Goal: Task Accomplishment & Management: Manage account settings

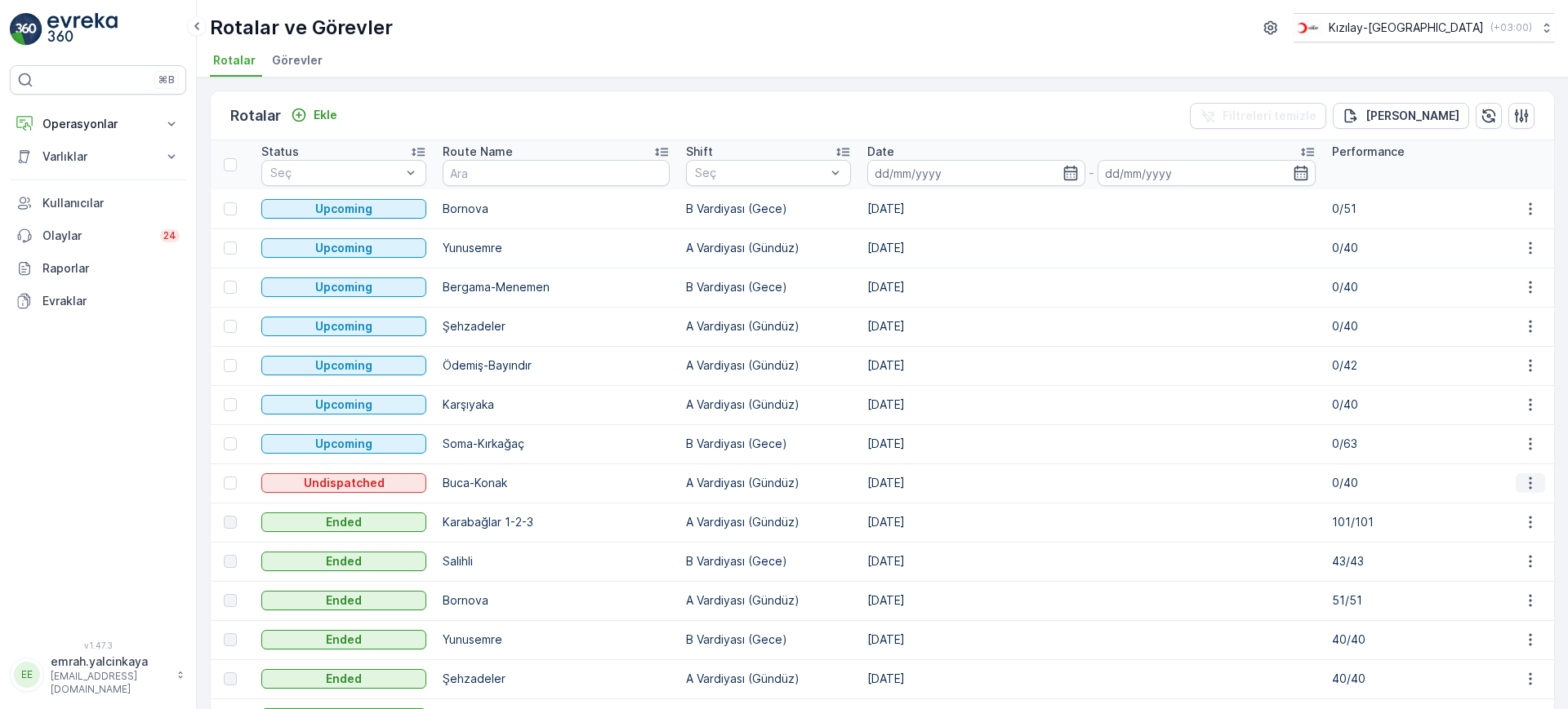
click at [1522, 481] on icon "button" at bounding box center [1530, 484] width 17 height 17
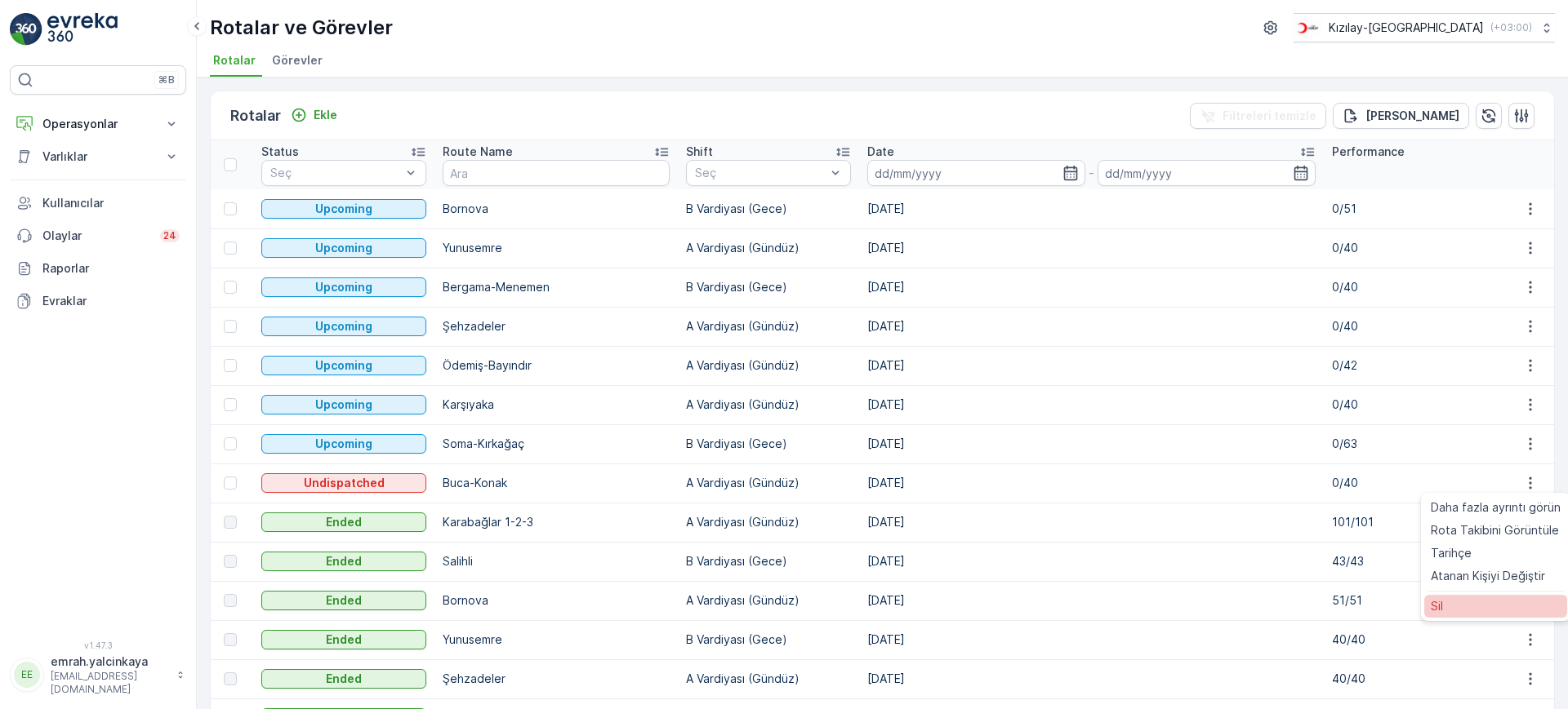
click at [1473, 611] on div "Sil" at bounding box center [1495, 607] width 143 height 23
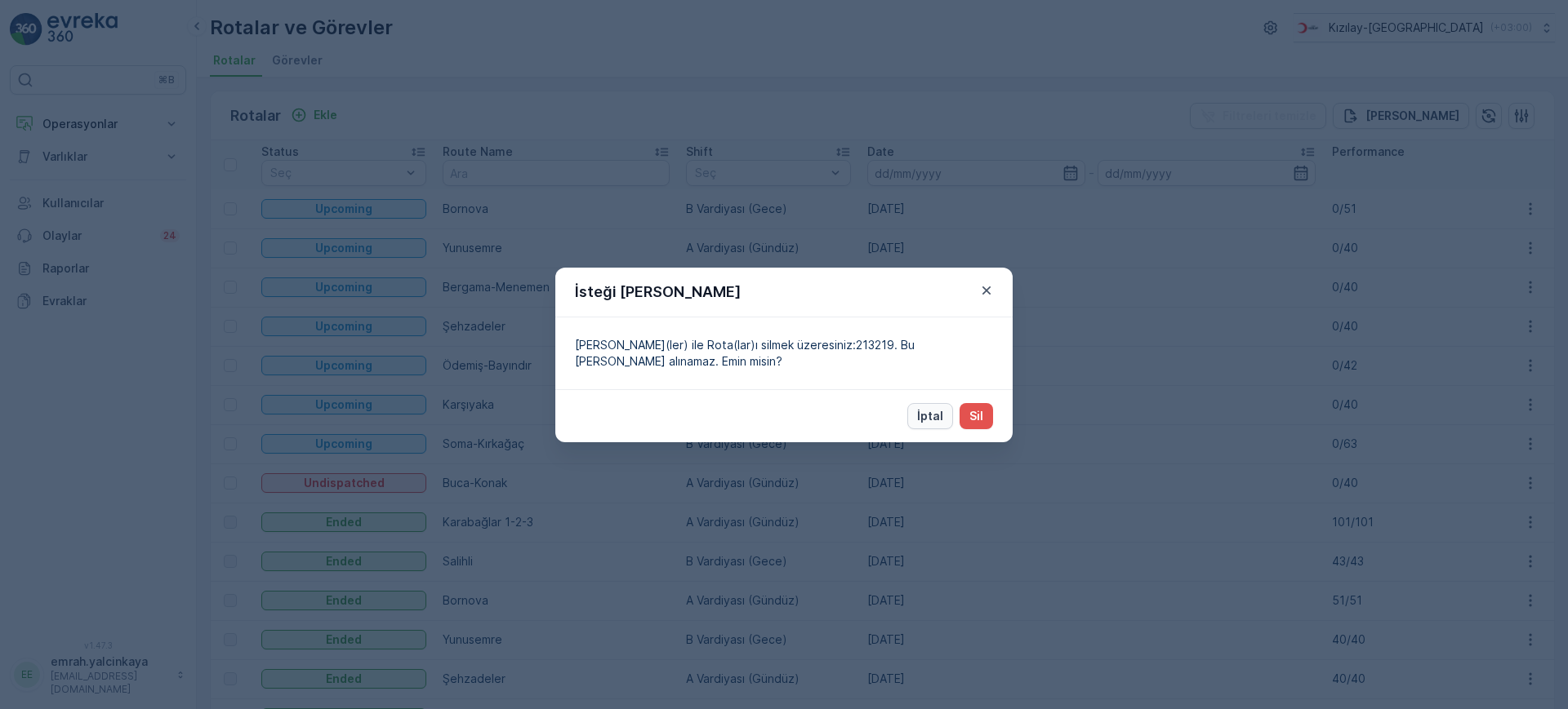
click at [926, 418] on p "İptal" at bounding box center [931, 416] width 26 height 17
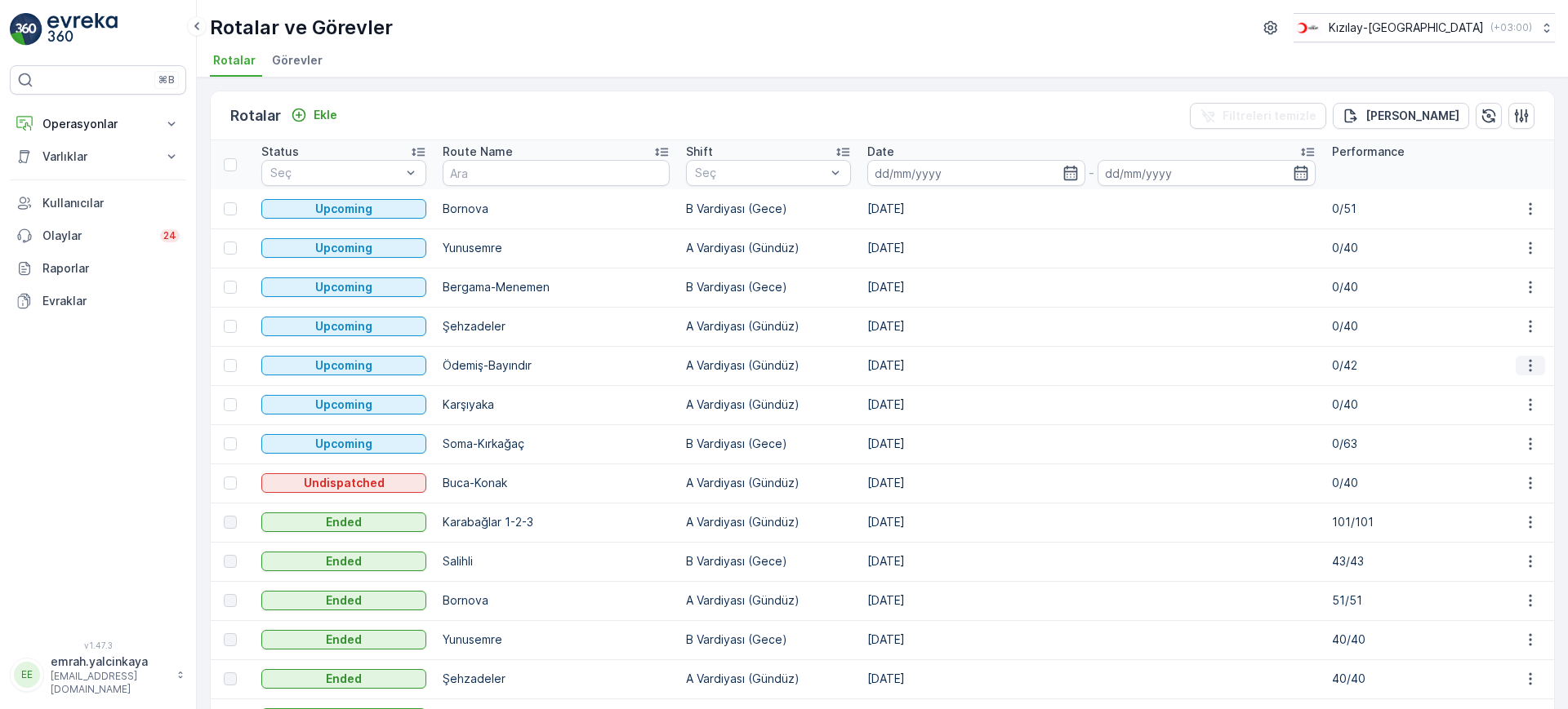
click at [1532, 366] on icon "button" at bounding box center [1530, 366] width 17 height 17
click at [1524, 459] on span "Atanan Kişiyi Değiştir" at bounding box center [1488, 459] width 114 height 17
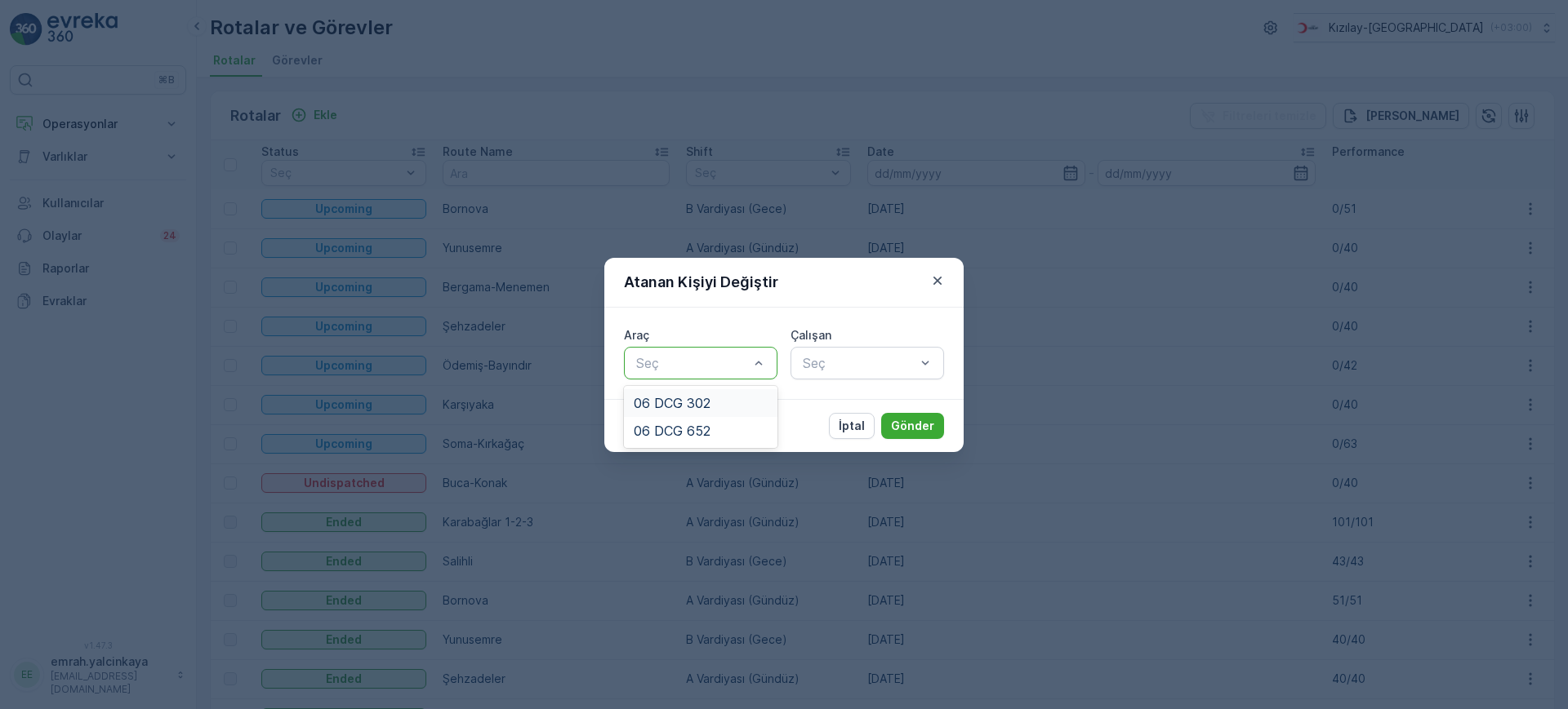
drag, startPoint x: 751, startPoint y: 395, endPoint x: 822, endPoint y: 385, distance: 71.7
click at [751, 396] on div "06 DCG 302" at bounding box center [700, 404] width 134 height 15
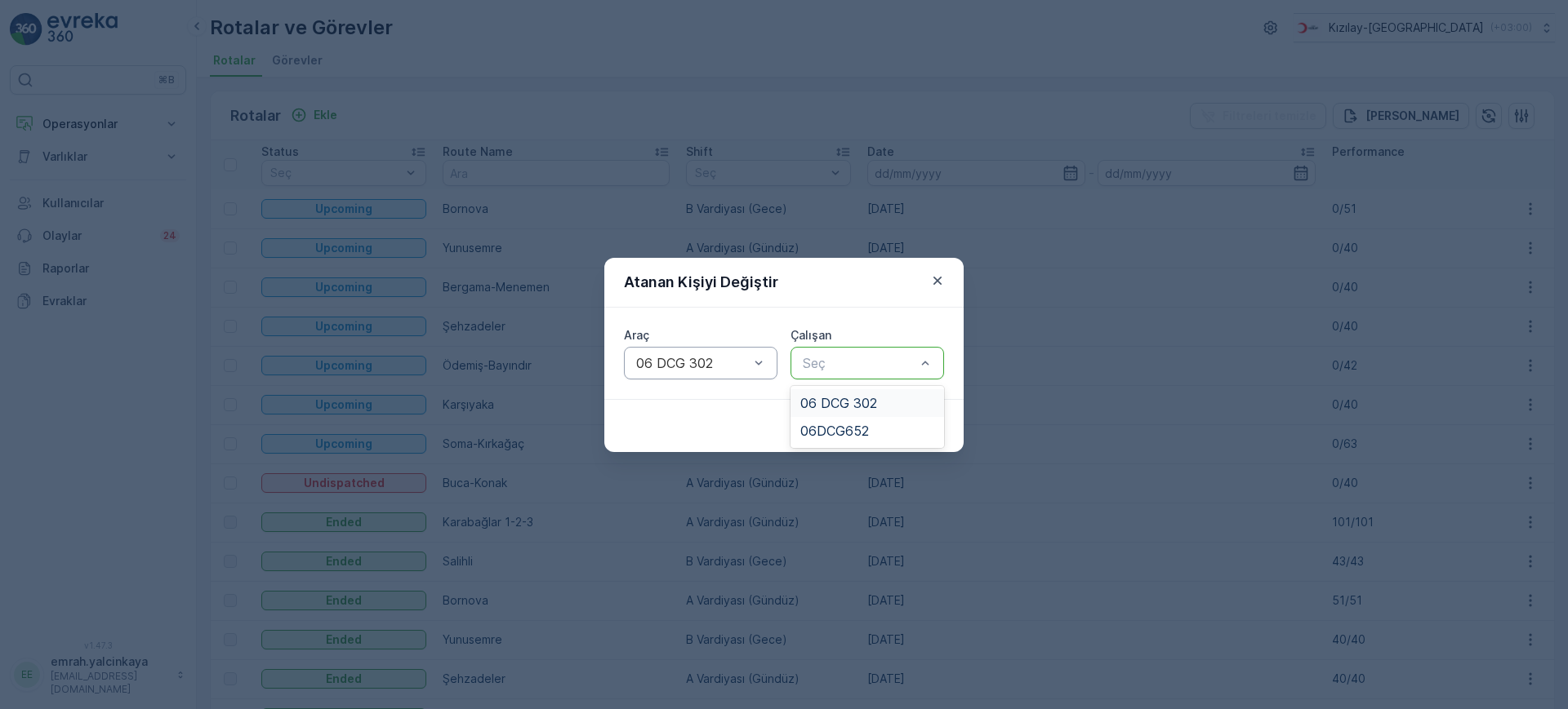
click at [888, 409] on div "06 DCG 302" at bounding box center [867, 404] width 154 height 28
click at [919, 428] on p "Gönder" at bounding box center [912, 426] width 43 height 17
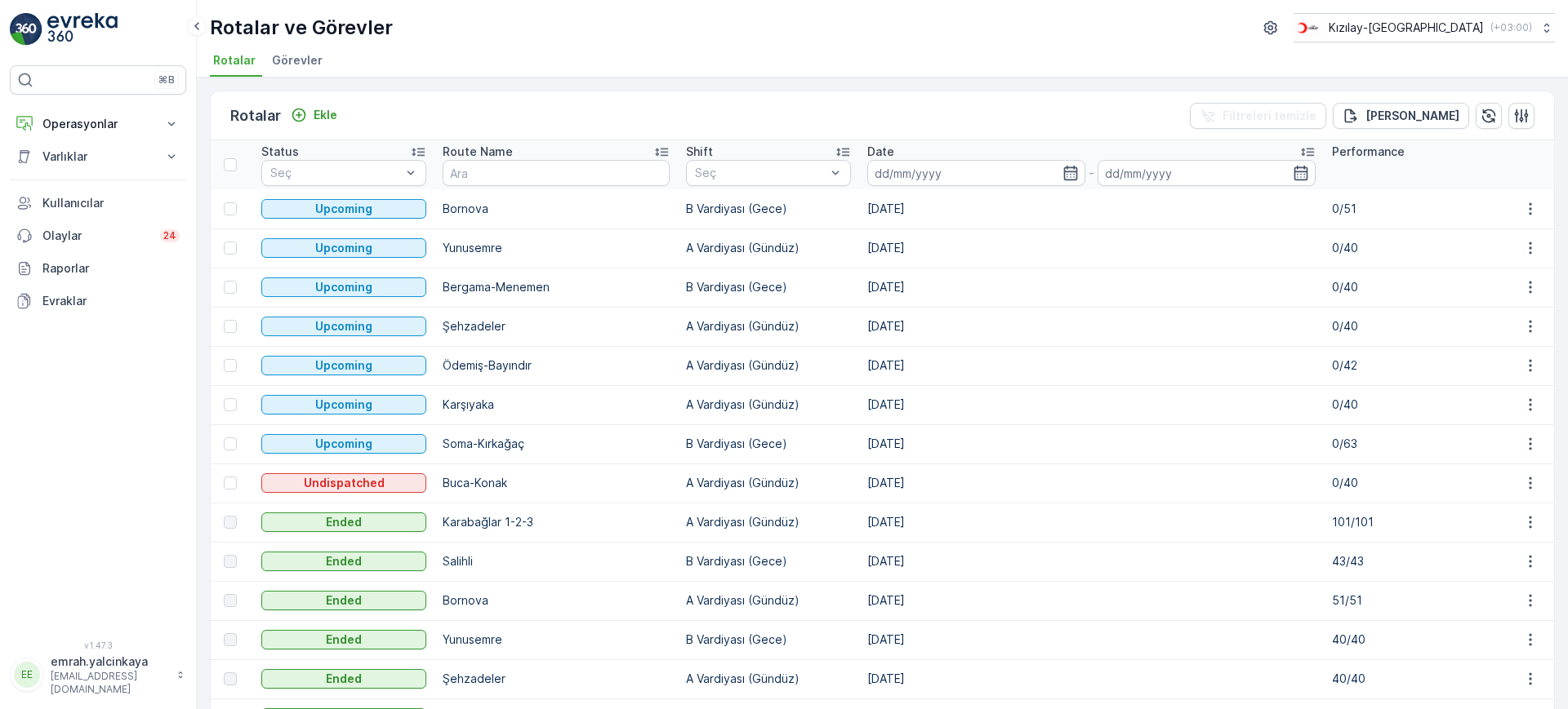
click at [762, 366] on td "A Vardiyası (Gündüz)" at bounding box center [769, 365] width 182 height 39
click at [1523, 362] on icon "button" at bounding box center [1530, 366] width 17 height 17
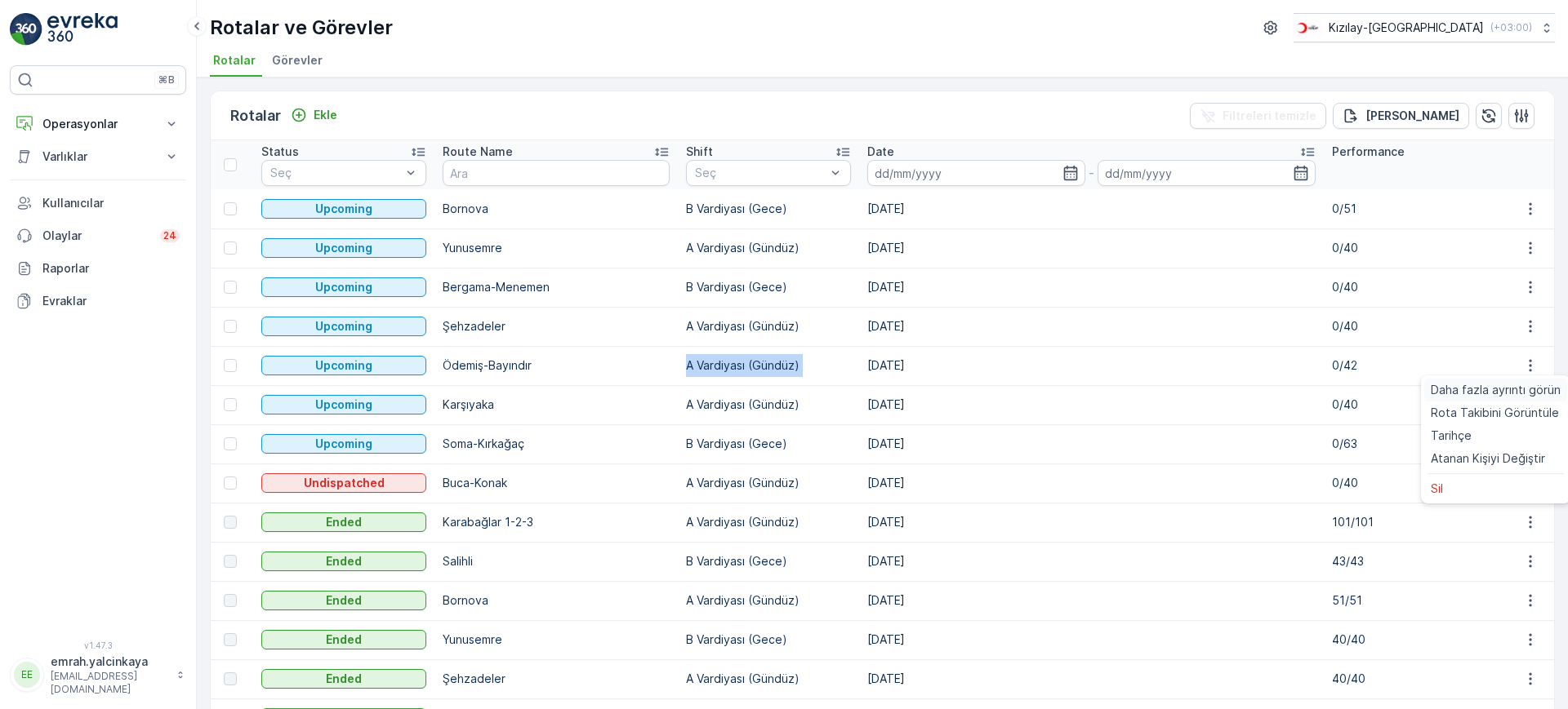
click at [1516, 389] on span "Daha fazla ayrıntı görün" at bounding box center [1495, 390] width 130 height 17
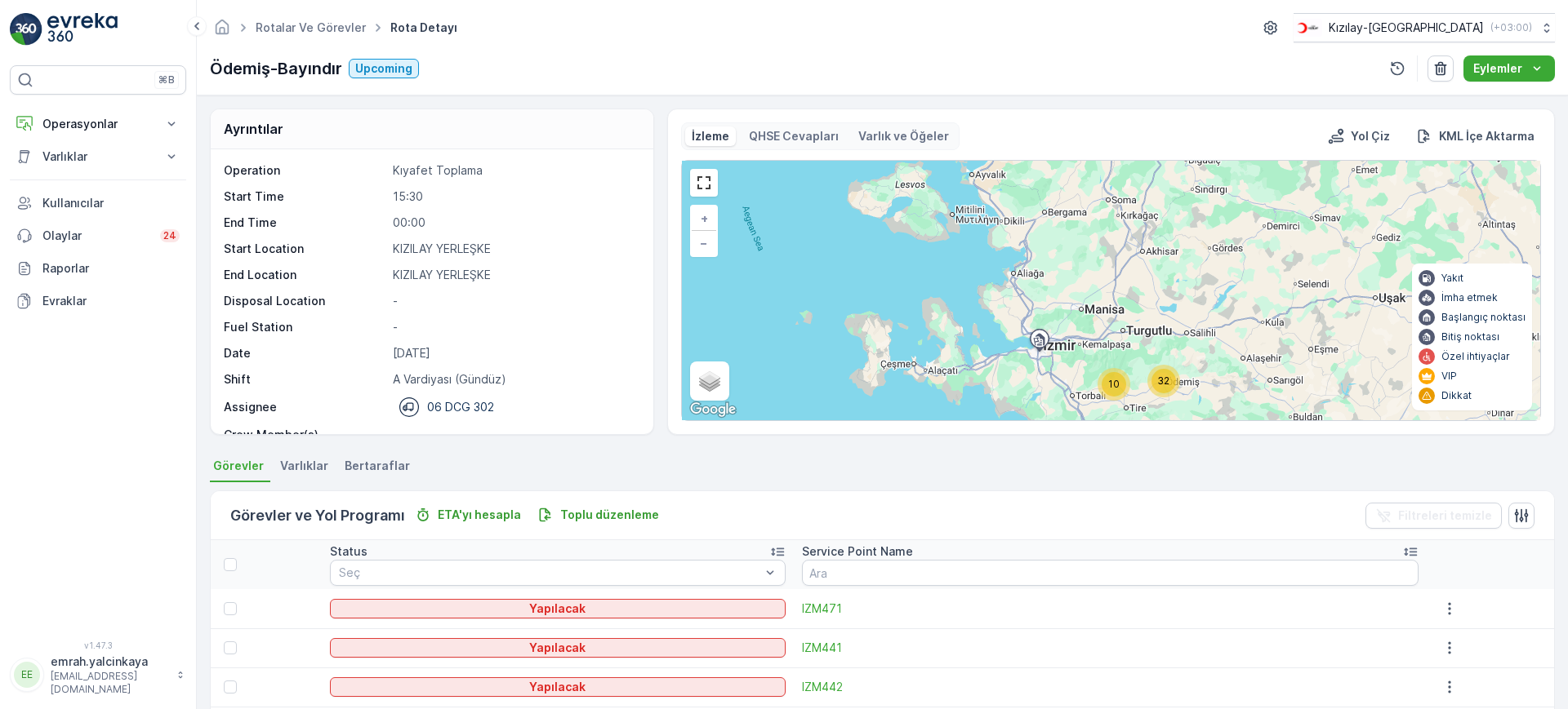
click at [434, 379] on p "A Vardiyası (Gündüz)" at bounding box center [514, 380] width 244 height 17
click at [434, 380] on p "A Vardiyası (Gündüz)" at bounding box center [514, 380] width 244 height 17
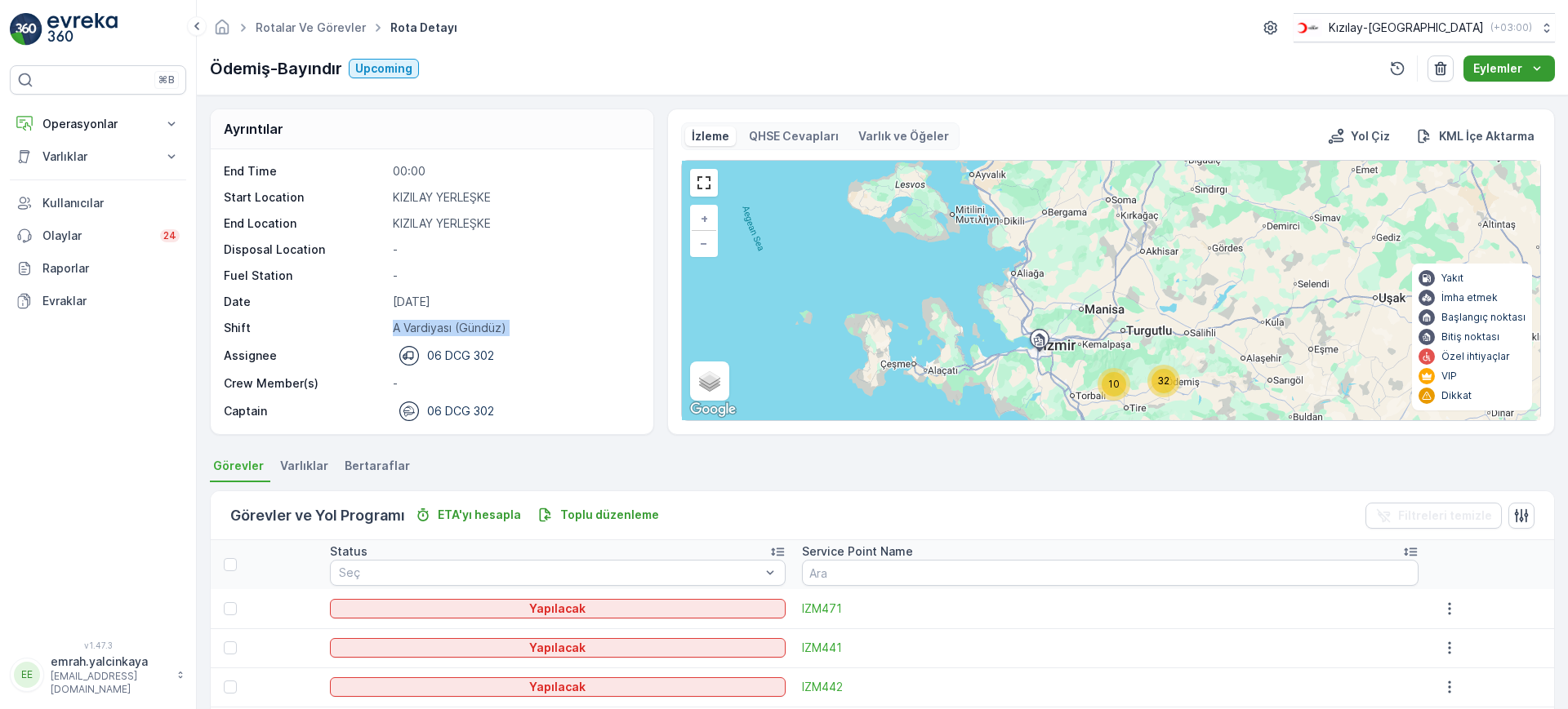
click at [1542, 69] on icon "Eylemler" at bounding box center [1537, 69] width 17 height 17
click at [289, 471] on span "Varlıklar" at bounding box center [304, 466] width 48 height 17
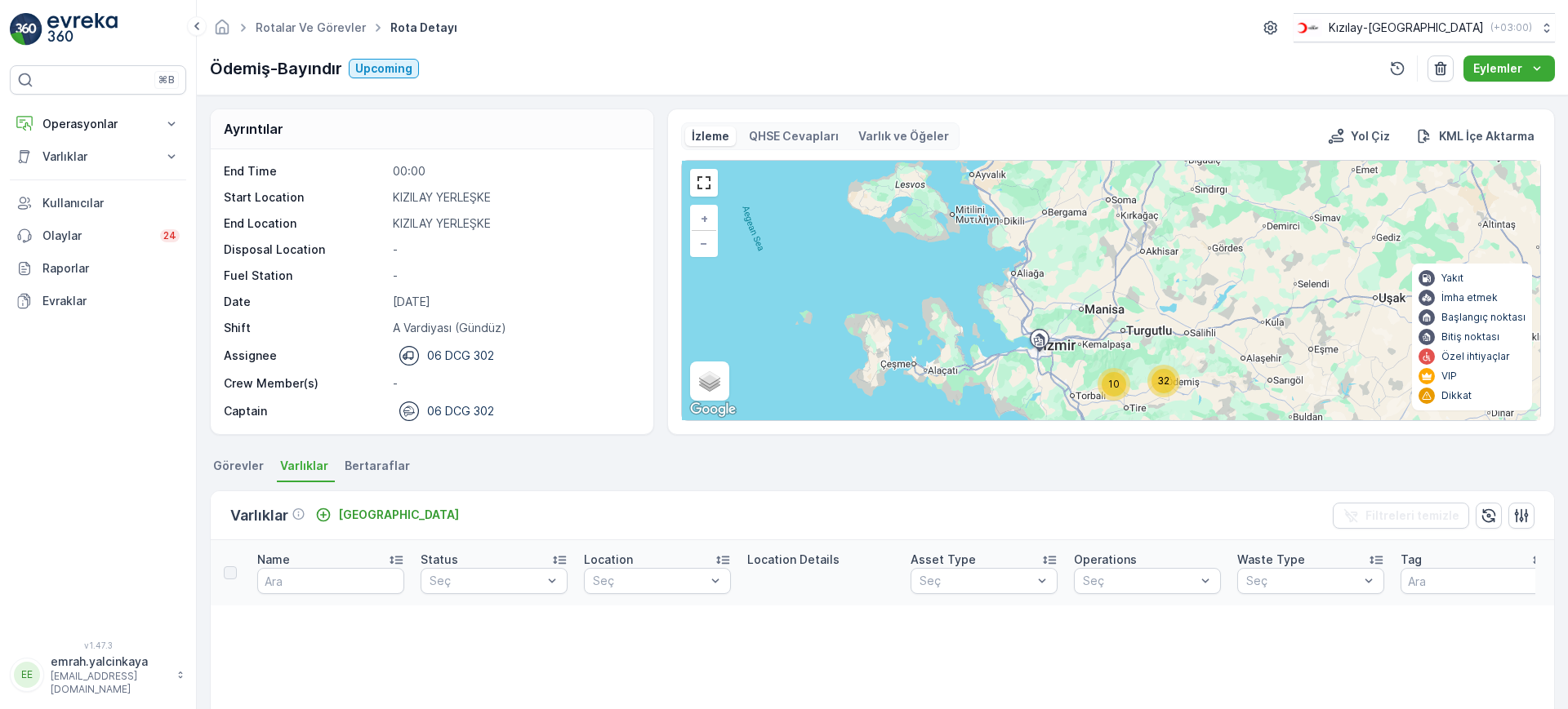
click at [356, 470] on span "Bertaraflar" at bounding box center [377, 466] width 65 height 17
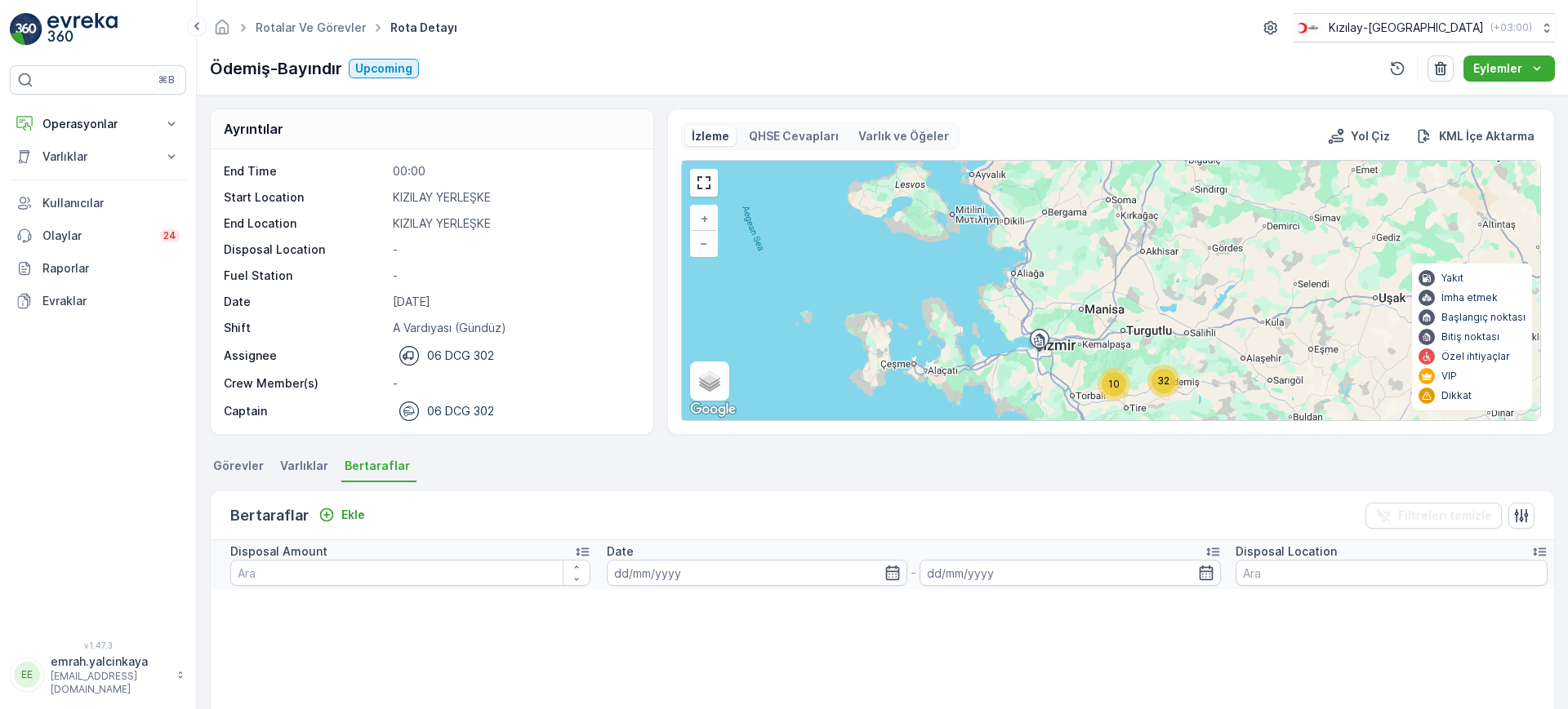
click at [441, 324] on p "A Vardiyası (Gündüz)" at bounding box center [514, 329] width 244 height 17
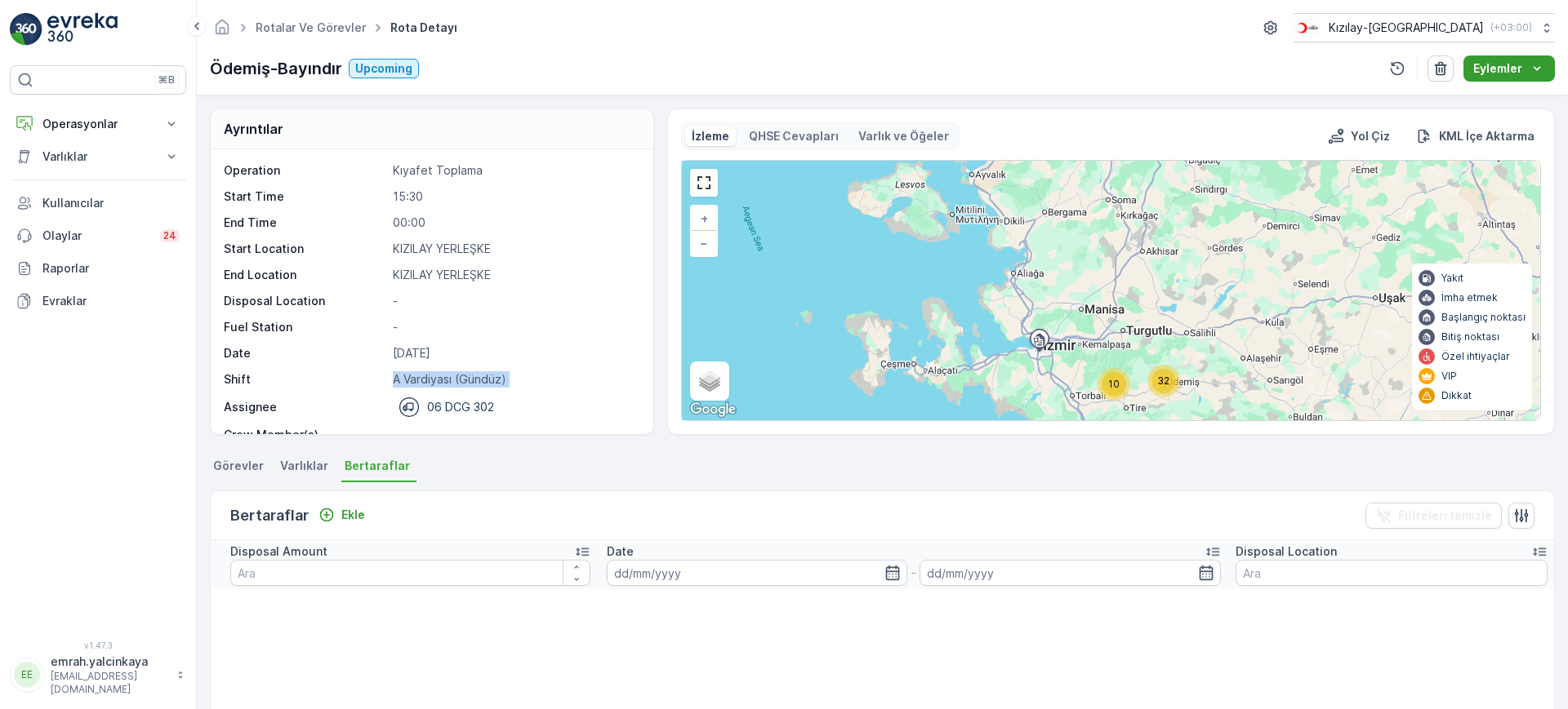
click at [1548, 65] on button "Eylemler" at bounding box center [1509, 69] width 92 height 26
click at [1541, 117] on span "Atanan Kişiyi Değiştir" at bounding box center [1490, 122] width 114 height 17
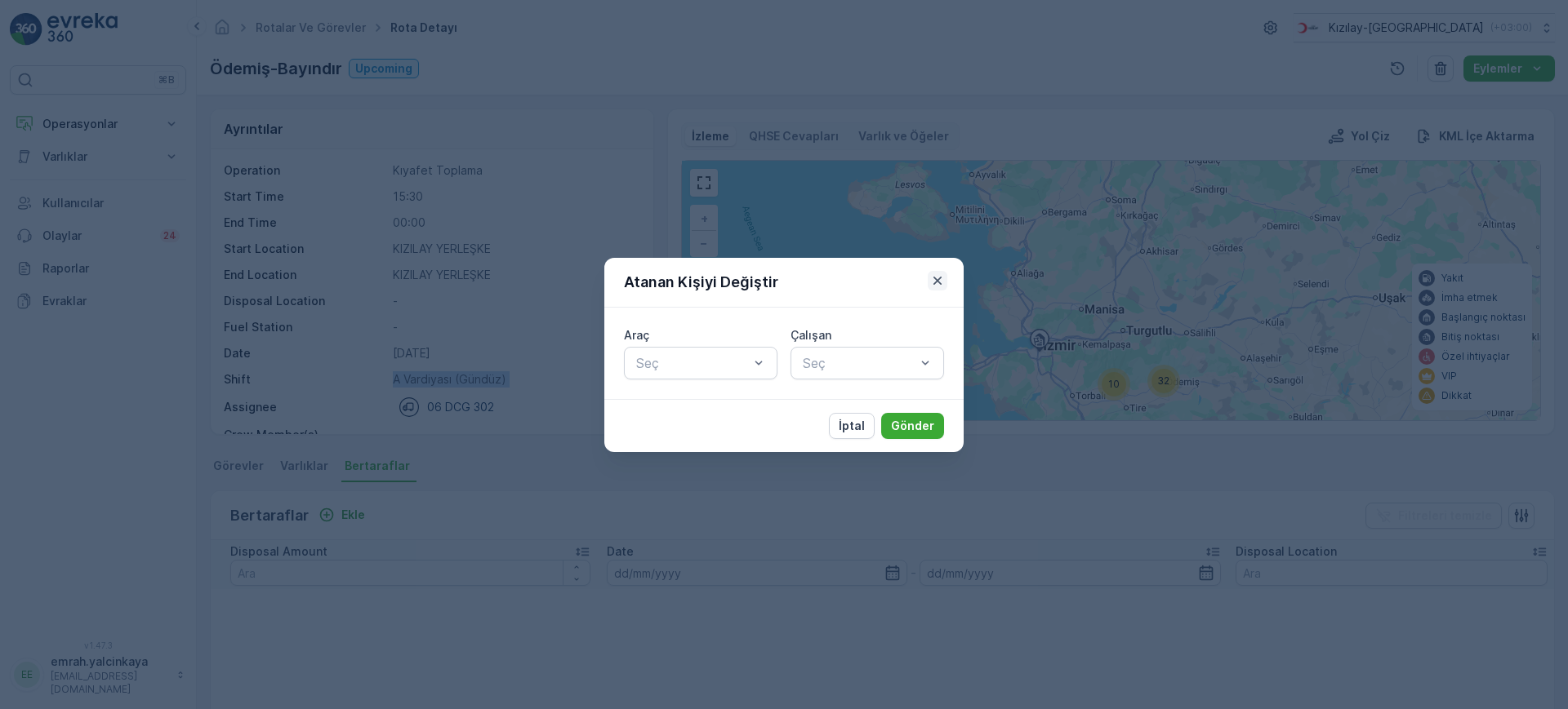
click at [934, 277] on icon "button" at bounding box center [937, 280] width 8 height 8
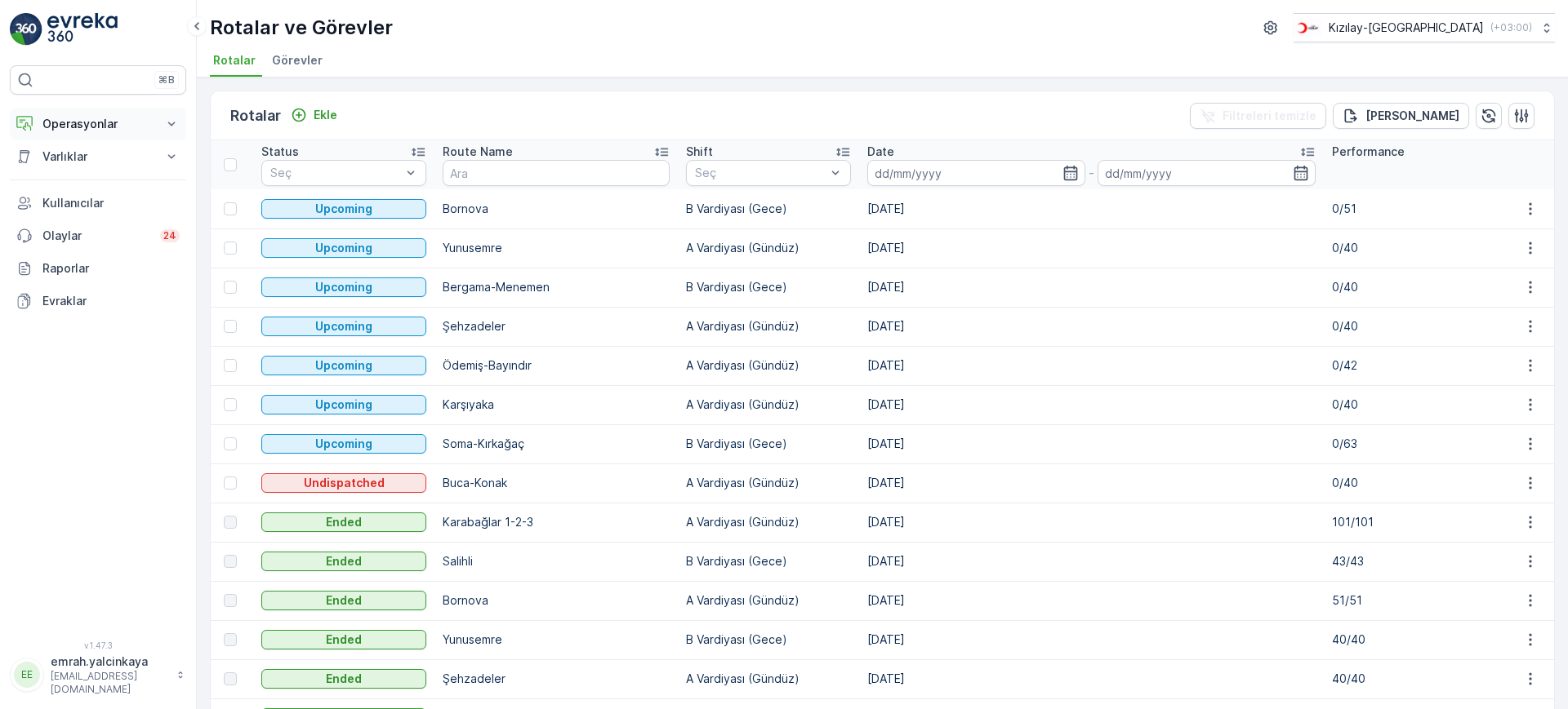
click at [70, 126] on p "Operasyonlar" at bounding box center [97, 124] width 111 height 17
click at [110, 198] on p "Routes & Tasks" at bounding box center [83, 197] width 84 height 17
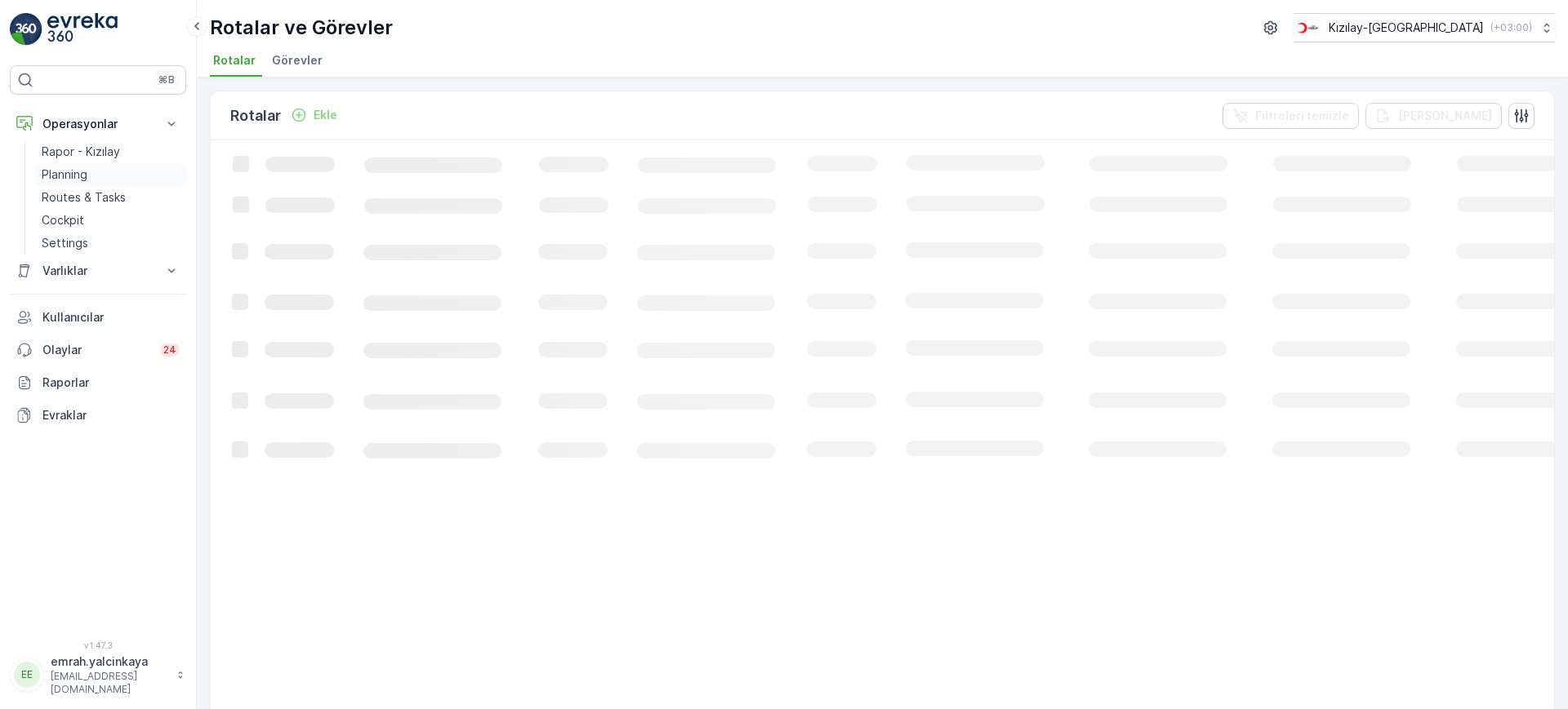
click at [75, 180] on p "Planning" at bounding box center [64, 175] width 45 height 17
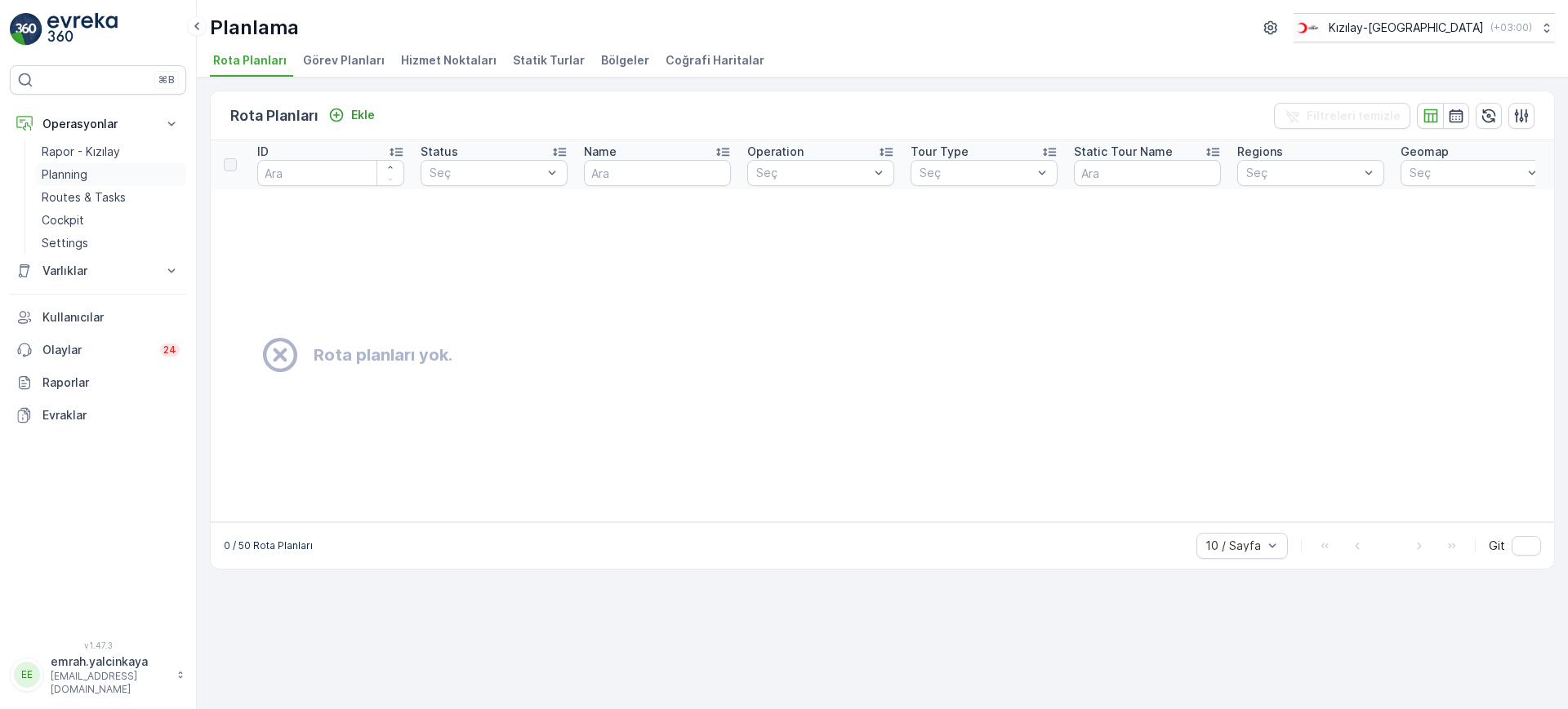
click at [84, 179] on p "Planning" at bounding box center [64, 175] width 45 height 17
click at [67, 203] on p "Routes & Tasks" at bounding box center [83, 197] width 84 height 17
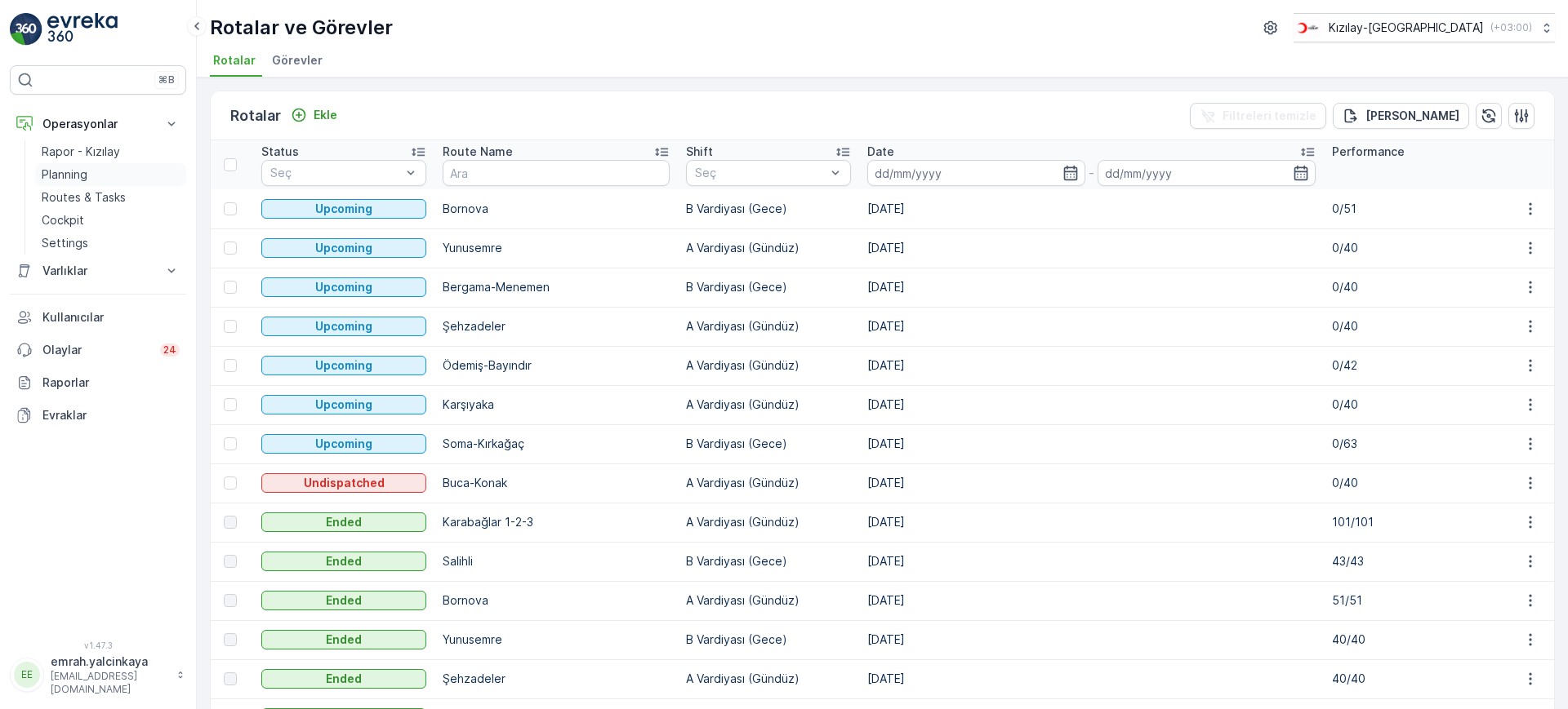
click at [70, 171] on p "Planning" at bounding box center [64, 175] width 45 height 17
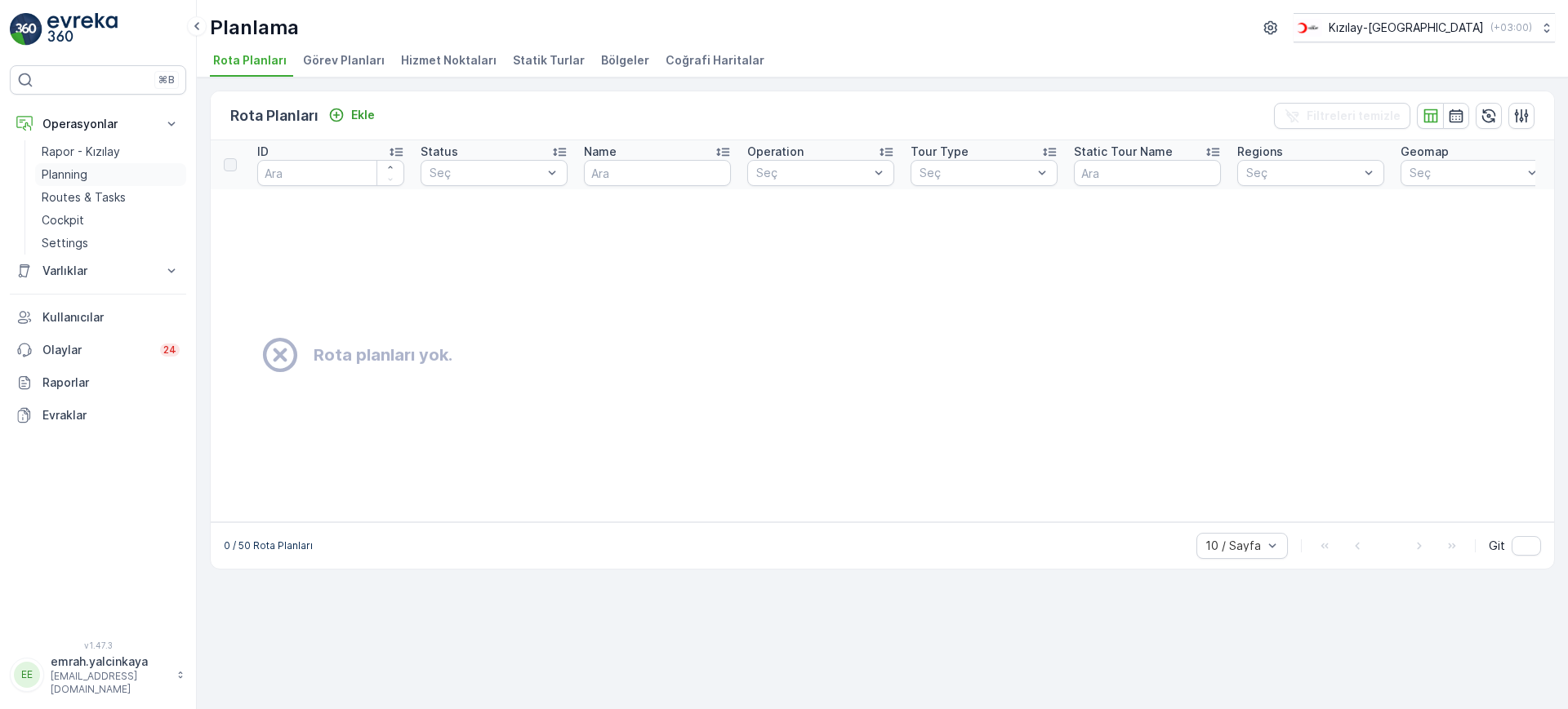
click at [81, 170] on p "Planning" at bounding box center [64, 175] width 45 height 17
click at [59, 156] on p "Rapor - Kızılay" at bounding box center [80, 152] width 78 height 17
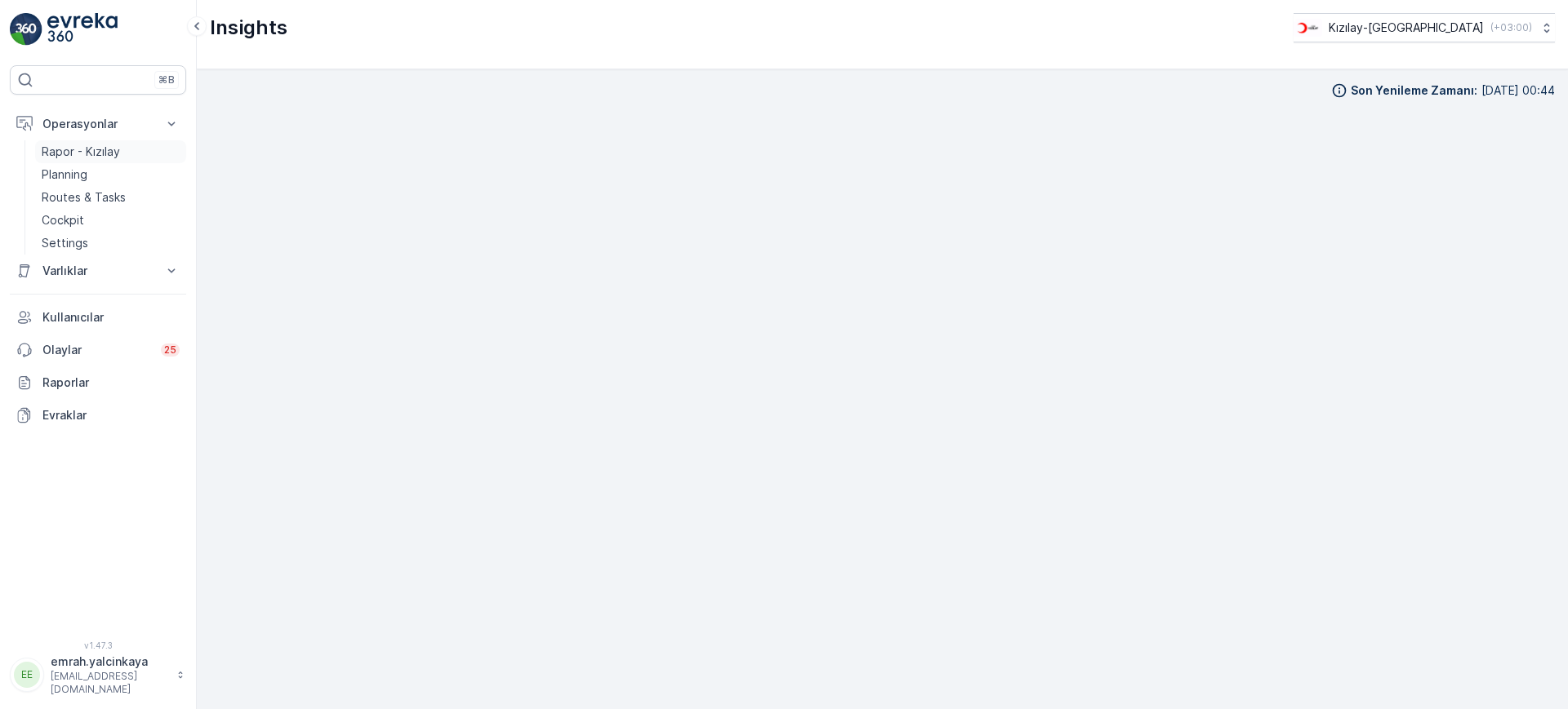
click at [62, 153] on p "Rapor - Kızılay" at bounding box center [80, 152] width 78 height 17
click at [64, 193] on p "Routes & Tasks" at bounding box center [83, 197] width 84 height 17
